Goal: Navigation & Orientation: Understand site structure

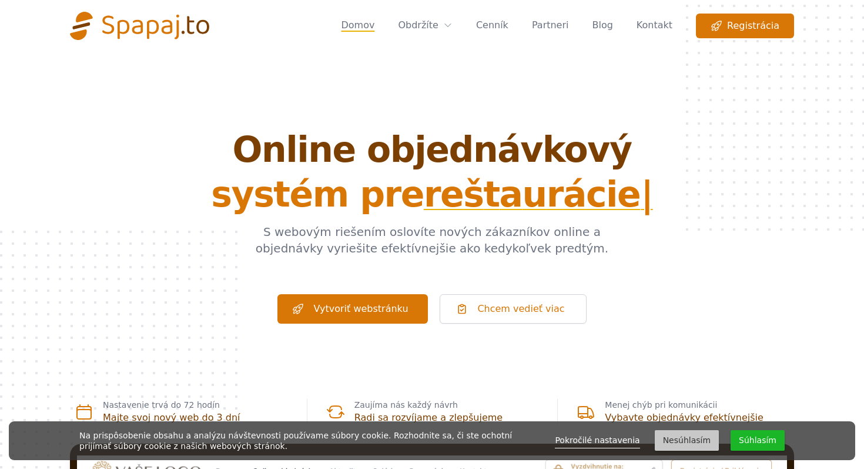
click at [753, 440] on button "Súhlasím" at bounding box center [758, 440] width 54 height 21
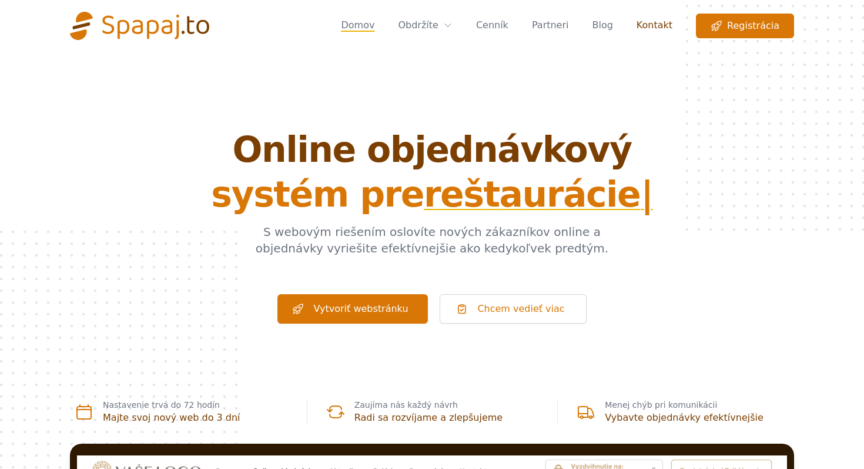
click at [646, 32] on link "Kontakt" at bounding box center [655, 26] width 36 height 25
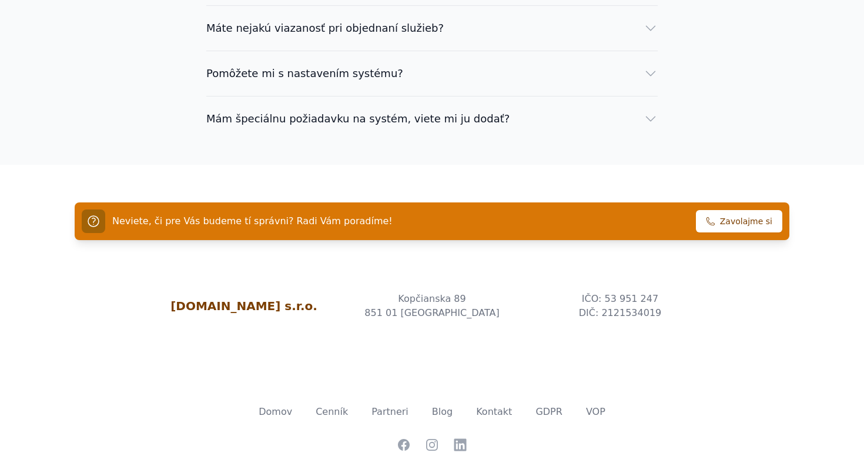
scroll to position [1100, 0]
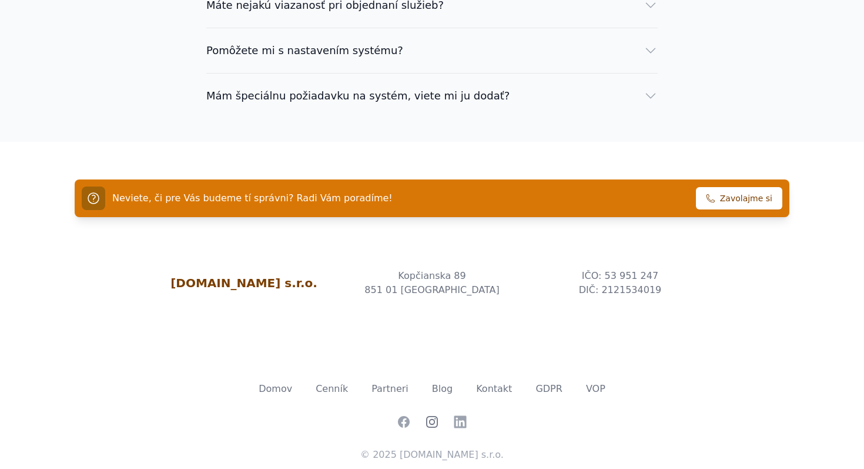
click at [436, 415] on icon at bounding box center [432, 422] width 14 height 14
click at [334, 383] on link "Cenník" at bounding box center [332, 388] width 32 height 11
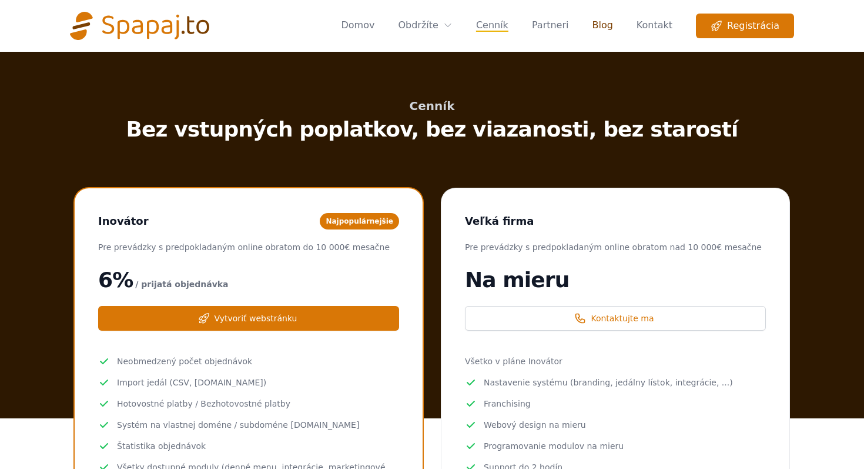
click at [606, 21] on link "Blog" at bounding box center [602, 26] width 21 height 25
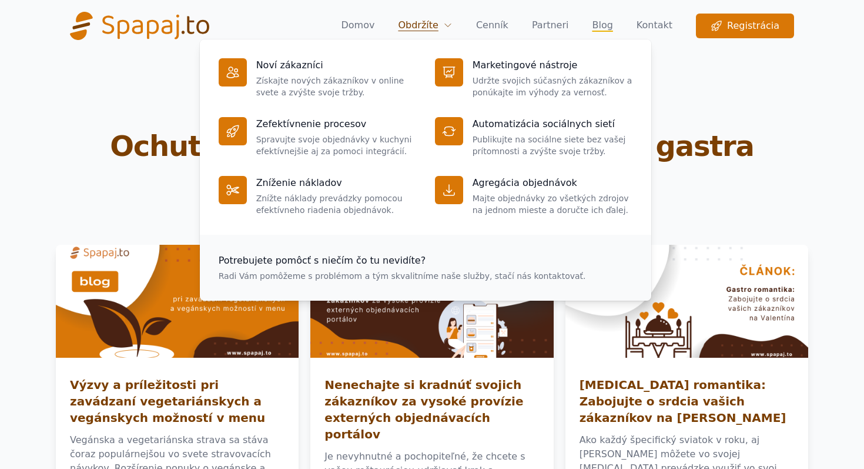
click at [445, 21] on span "Obdržíte" at bounding box center [425, 25] width 54 height 14
